Goal: Task Accomplishment & Management: Use online tool/utility

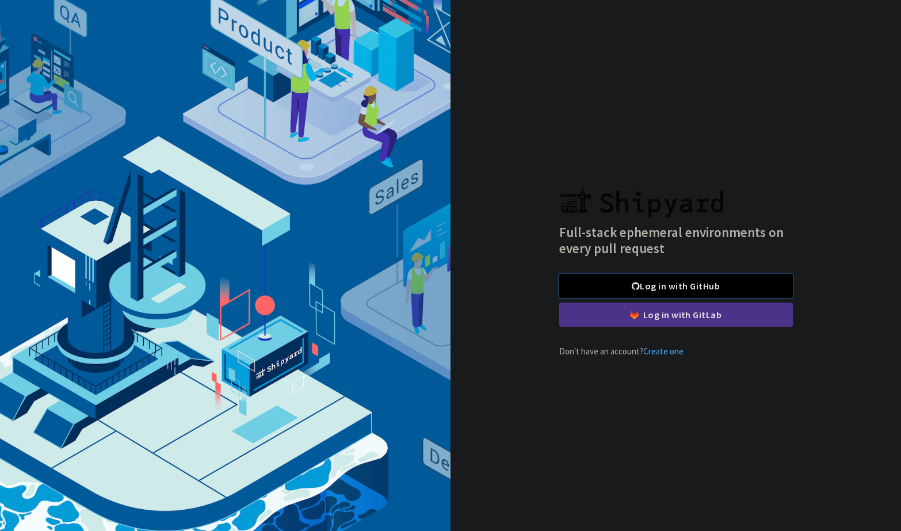
click at [656, 284] on link "Log in with GitHub" at bounding box center [676, 286] width 234 height 24
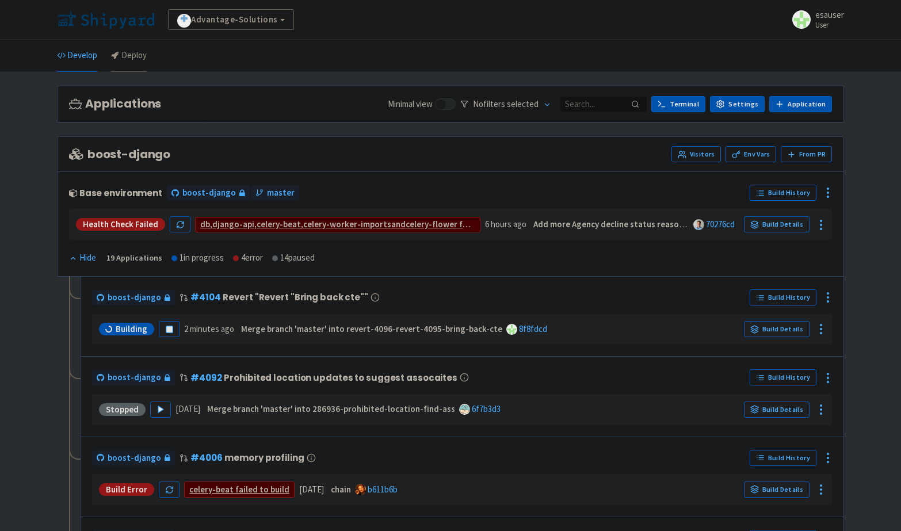
click at [138, 58] on link "Deploy" at bounding box center [129, 56] width 36 height 32
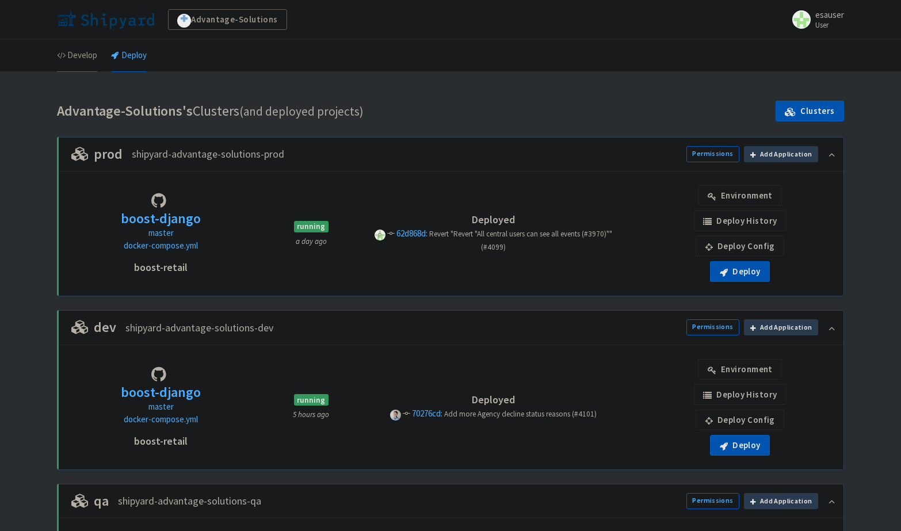
click at [79, 54] on link "Develop" at bounding box center [77, 56] width 40 height 32
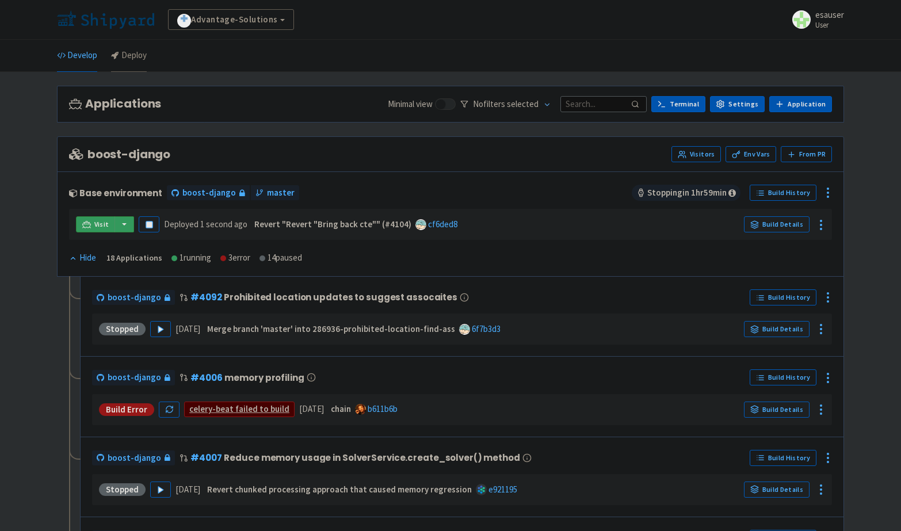
click at [127, 48] on link "Deploy" at bounding box center [129, 56] width 36 height 32
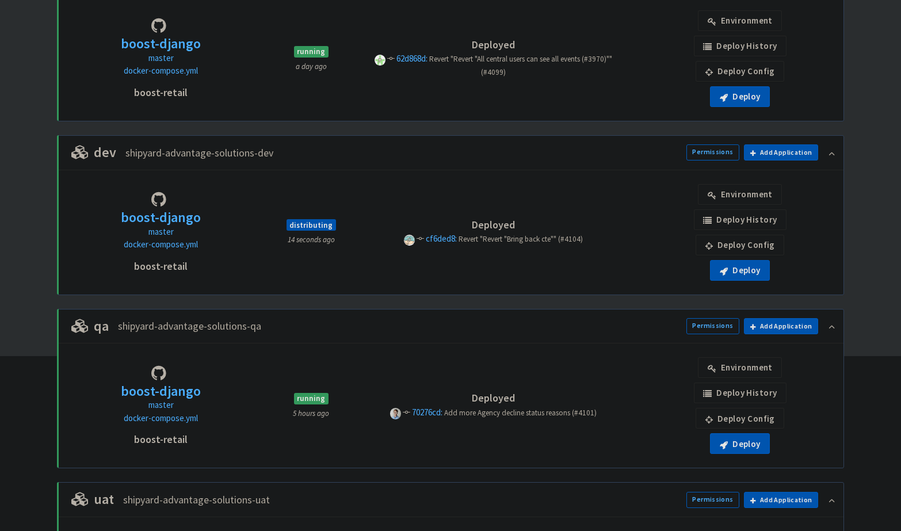
scroll to position [177, 0]
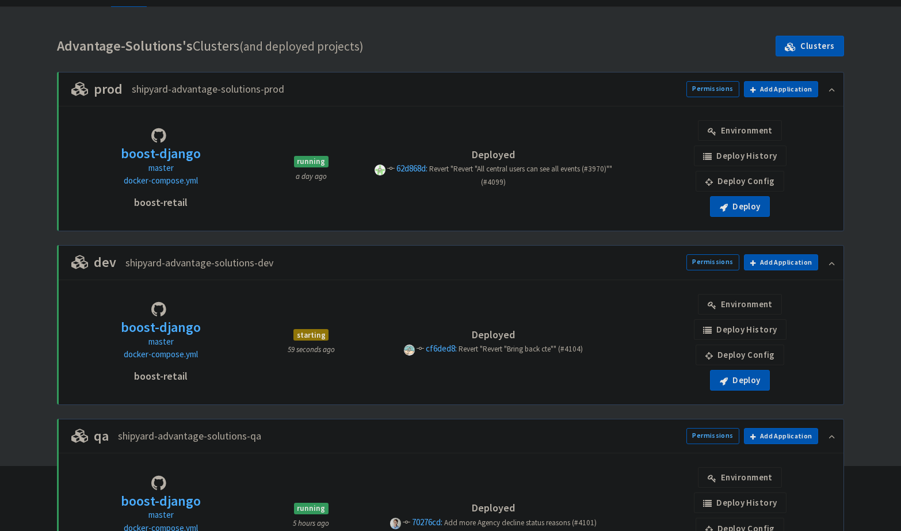
scroll to position [56, 0]
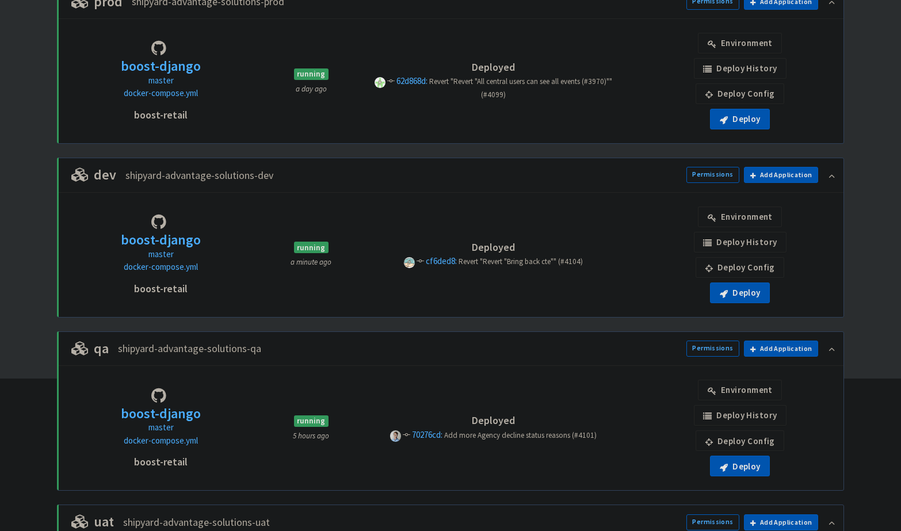
scroll to position [150, 0]
